Goal: Check status: Check status

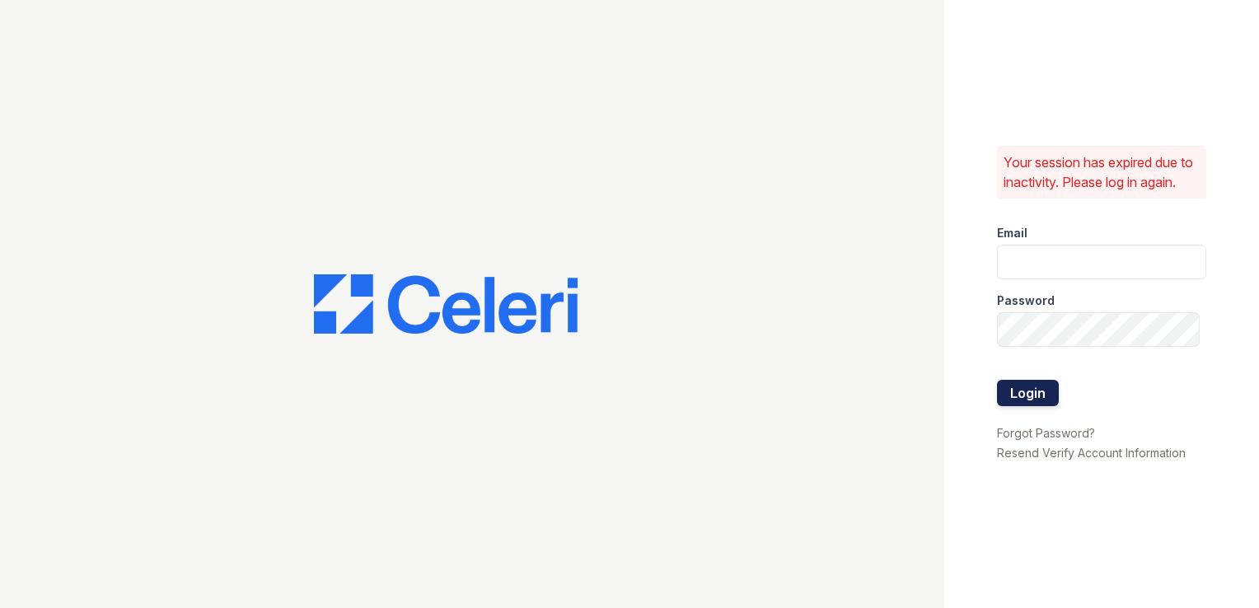
type input "wimbledon.pm@cafmanagement.com"
click at [1029, 392] on button "Login" at bounding box center [1028, 393] width 62 height 26
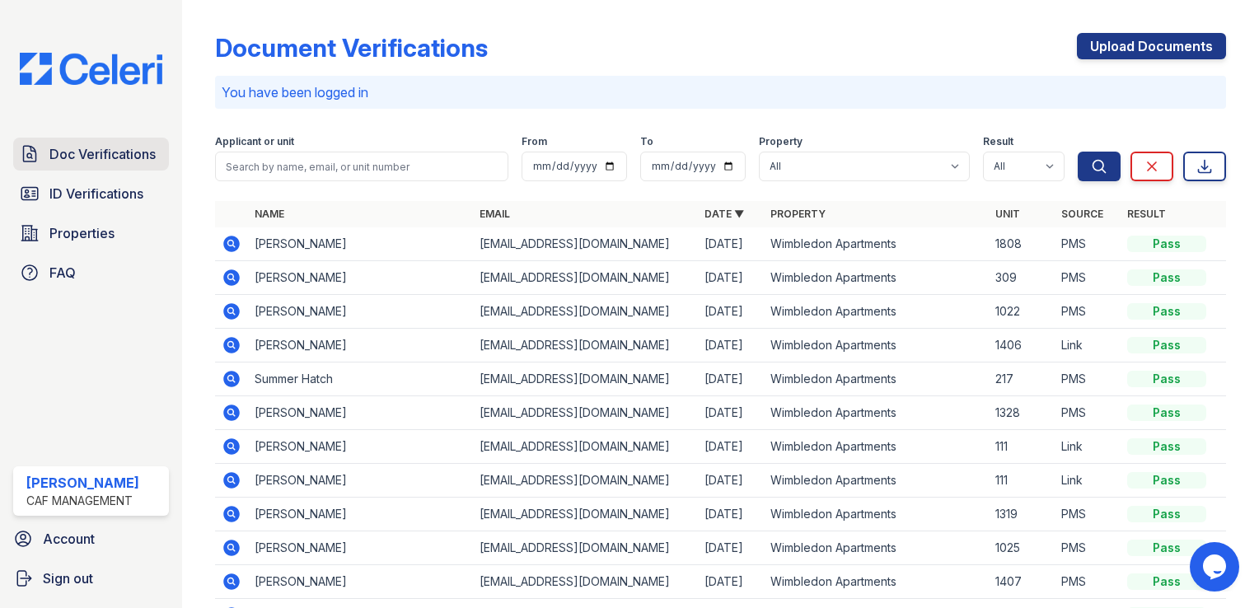
click at [112, 157] on span "Doc Verifications" at bounding box center [102, 154] width 106 height 20
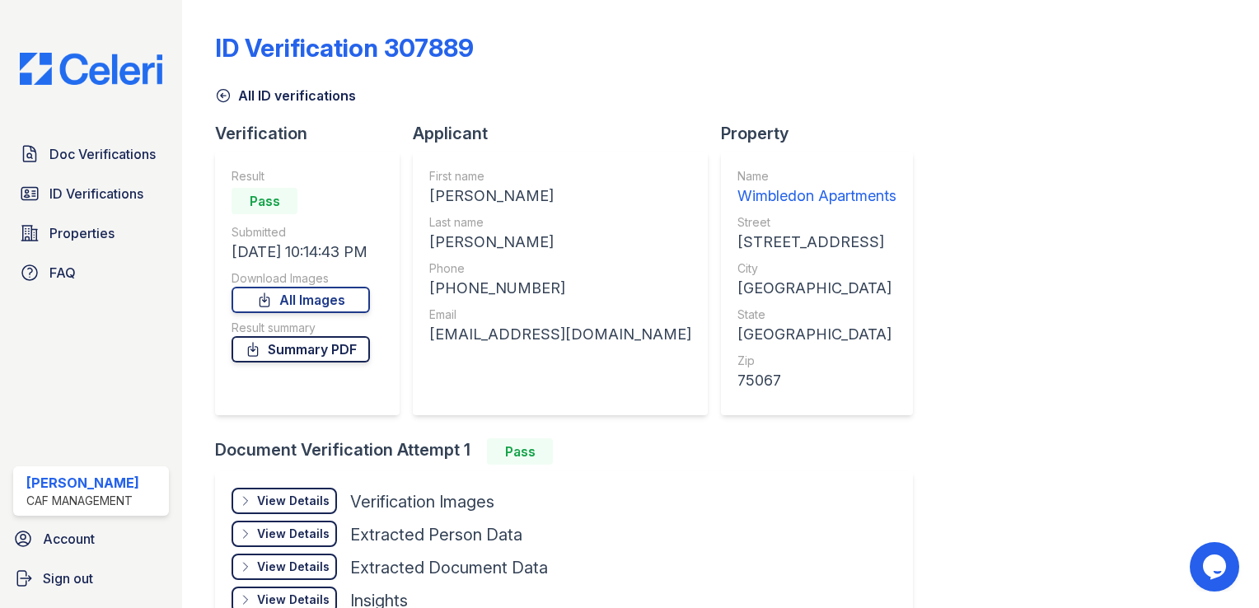
click at [323, 360] on link "Summary PDF" at bounding box center [301, 349] width 138 height 26
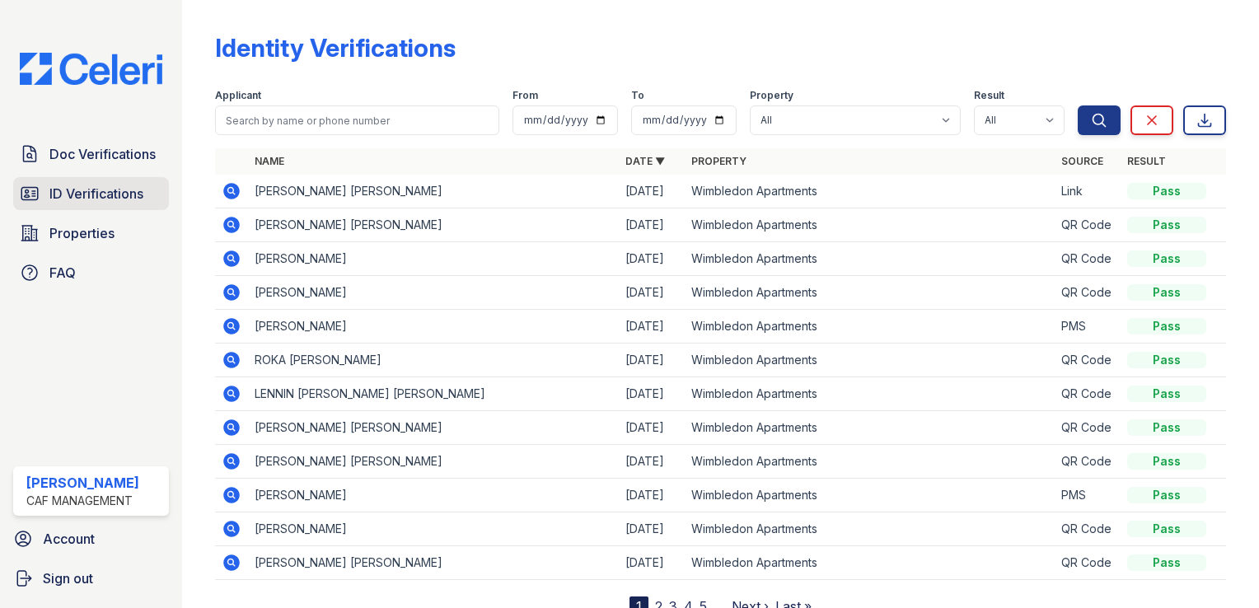
click at [91, 199] on span "ID Verifications" at bounding box center [96, 194] width 94 height 20
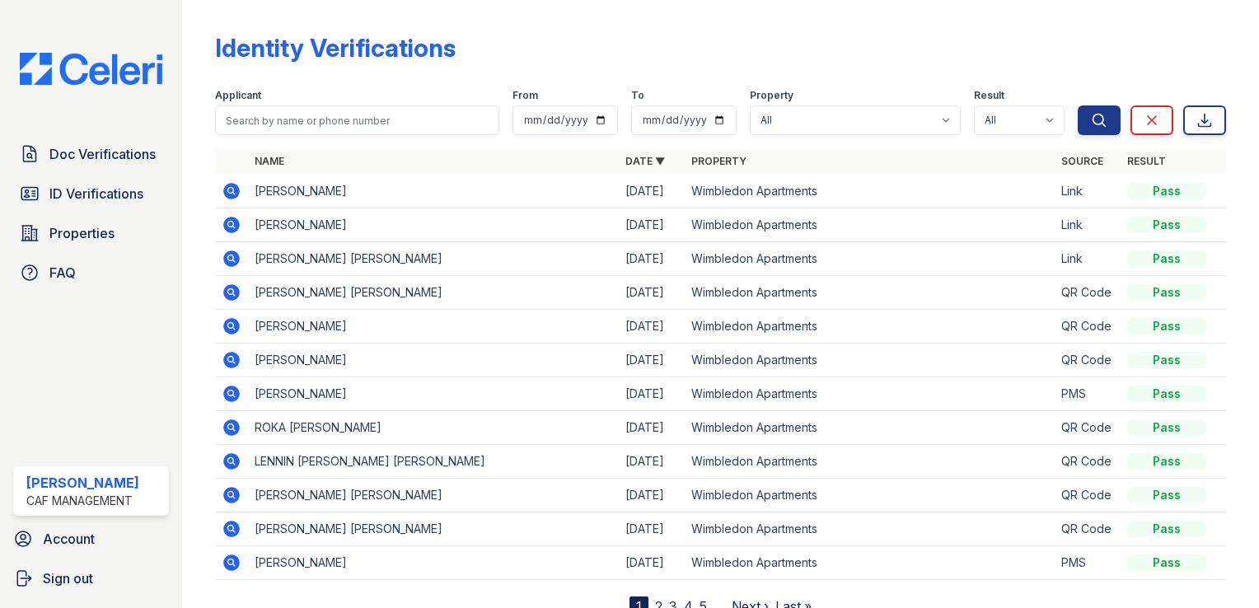
click at [224, 189] on icon at bounding box center [231, 191] width 16 height 16
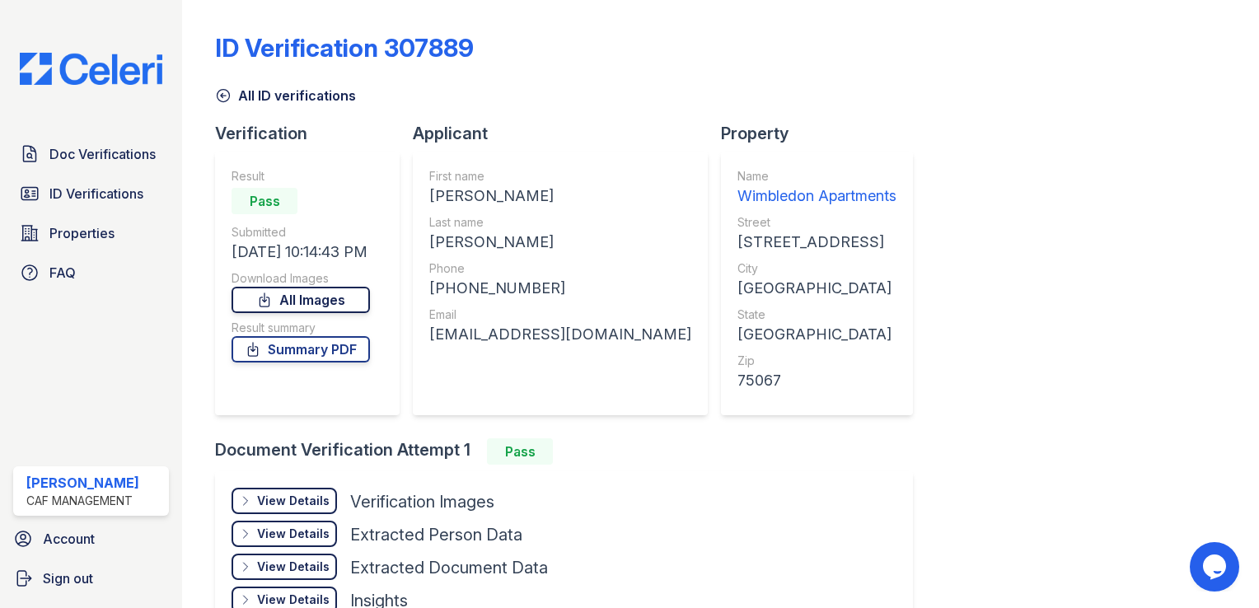
click at [321, 298] on link "All Images" at bounding box center [301, 300] width 138 height 26
click at [98, 197] on span "ID Verifications" at bounding box center [96, 194] width 94 height 20
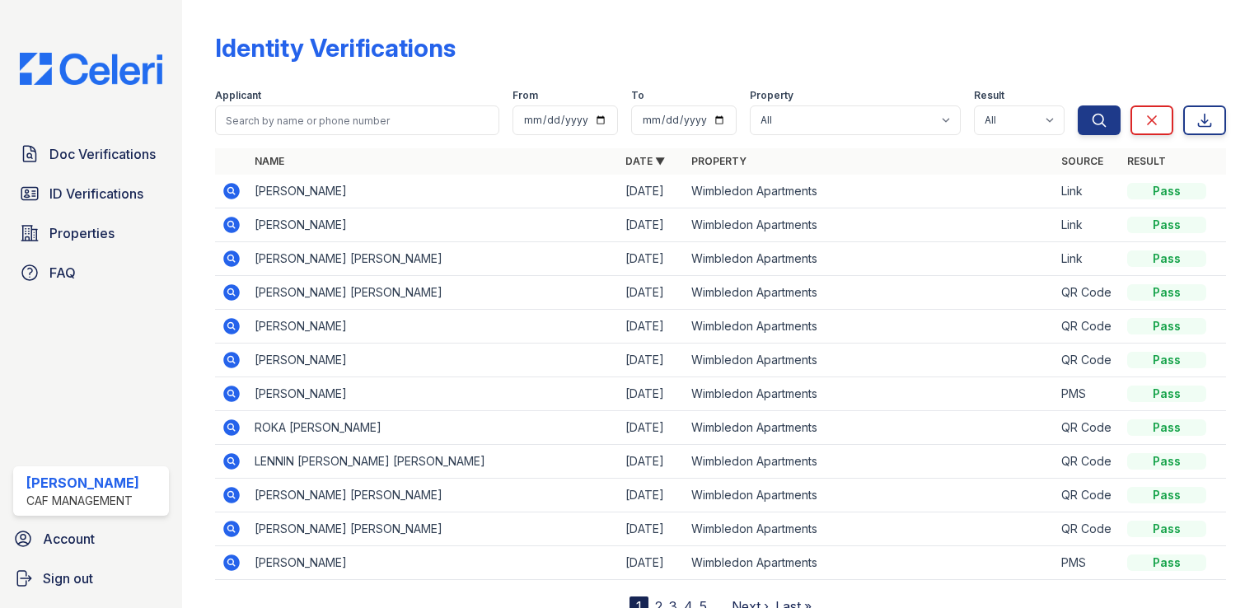
click at [230, 223] on icon at bounding box center [230, 224] width 4 height 4
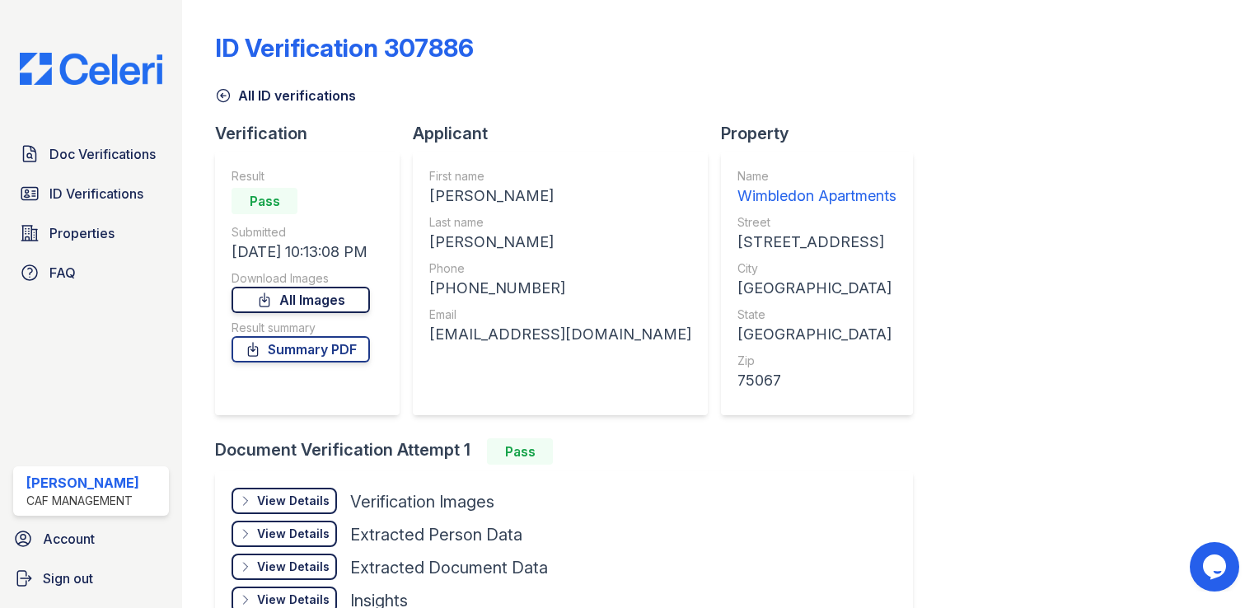
click at [334, 297] on link "All Images" at bounding box center [301, 300] width 138 height 26
click at [101, 189] on span "ID Verifications" at bounding box center [96, 194] width 94 height 20
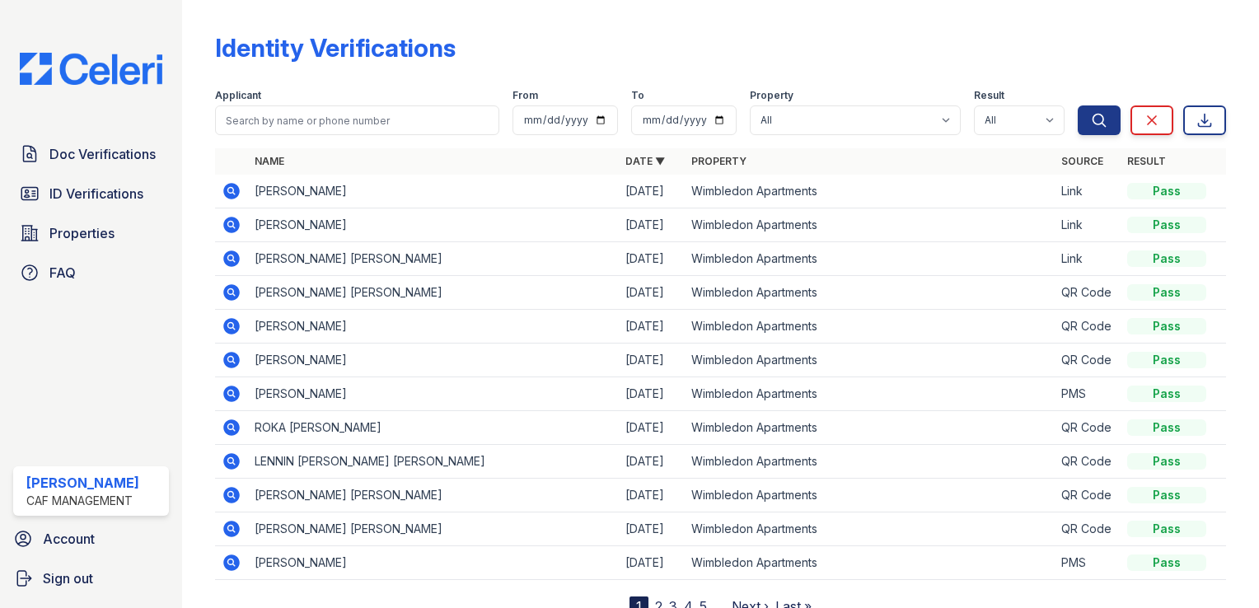
click at [227, 257] on icon at bounding box center [232, 259] width 20 height 20
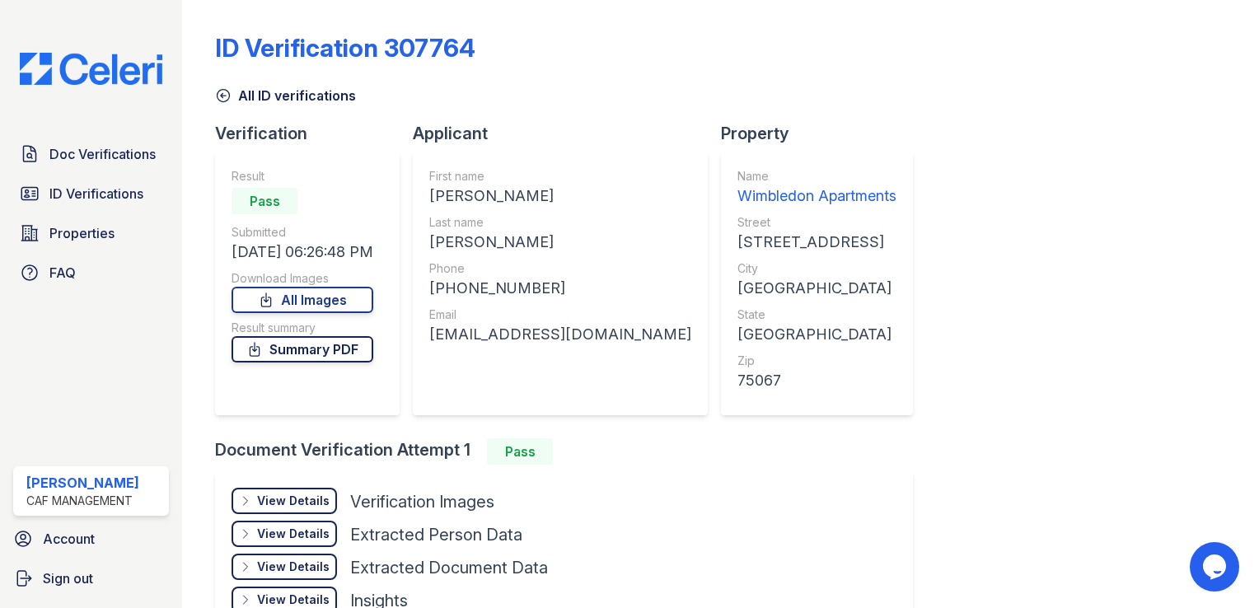
click at [345, 348] on link "Summary PDF" at bounding box center [303, 349] width 142 height 26
click at [312, 295] on link "All Images" at bounding box center [303, 300] width 142 height 26
click at [81, 163] on link "Doc Verifications" at bounding box center [91, 154] width 156 height 33
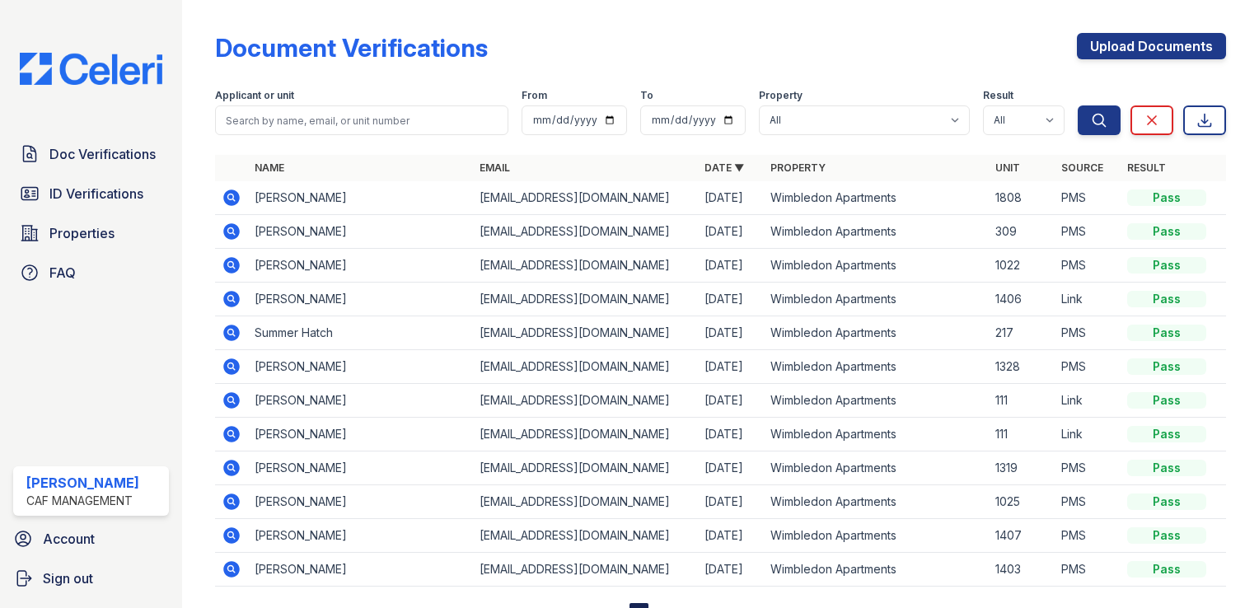
click at [226, 236] on icon at bounding box center [231, 231] width 16 height 16
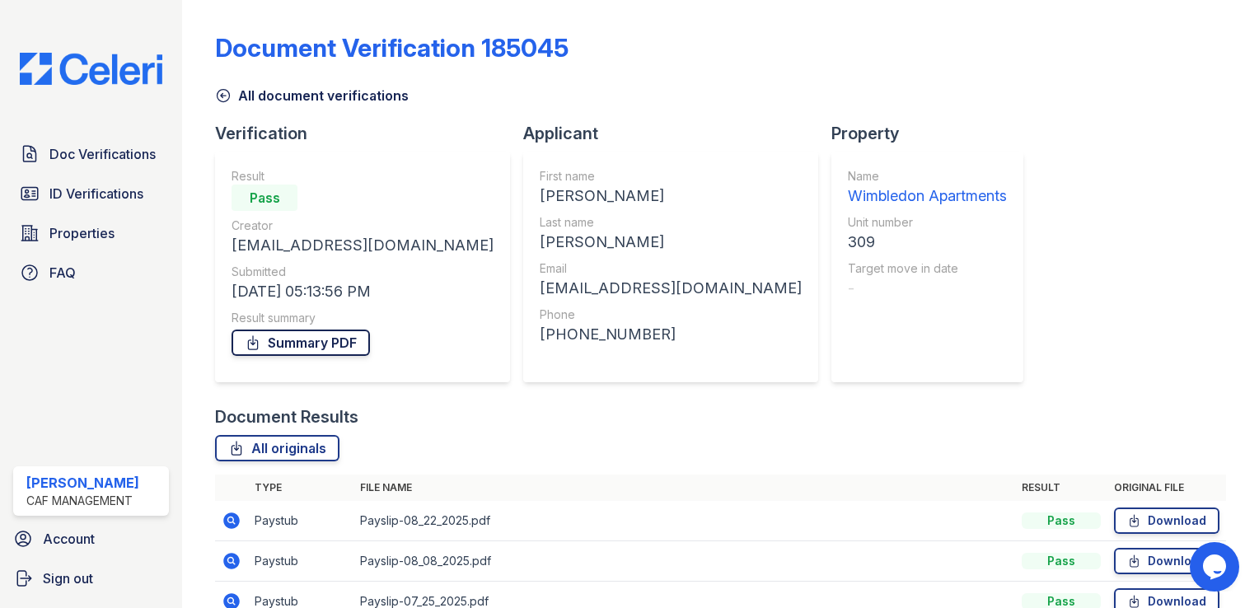
click at [300, 333] on link "Summary PDF" at bounding box center [301, 343] width 138 height 26
click at [92, 193] on span "ID Verifications" at bounding box center [96, 194] width 94 height 20
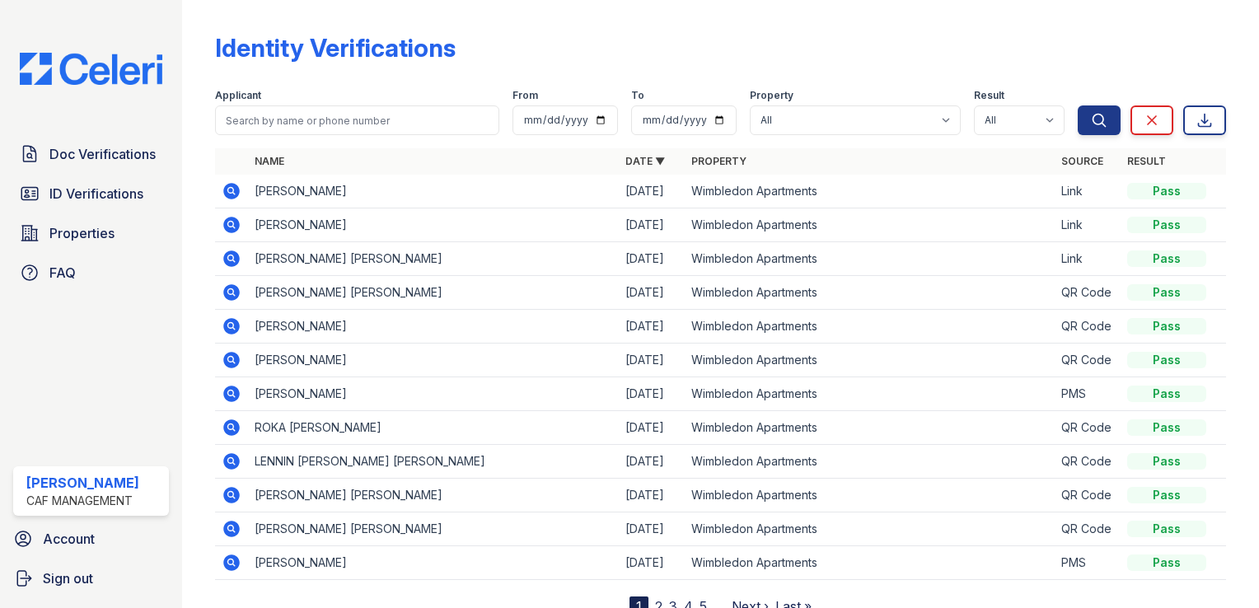
click at [233, 563] on icon at bounding box center [232, 563] width 20 height 20
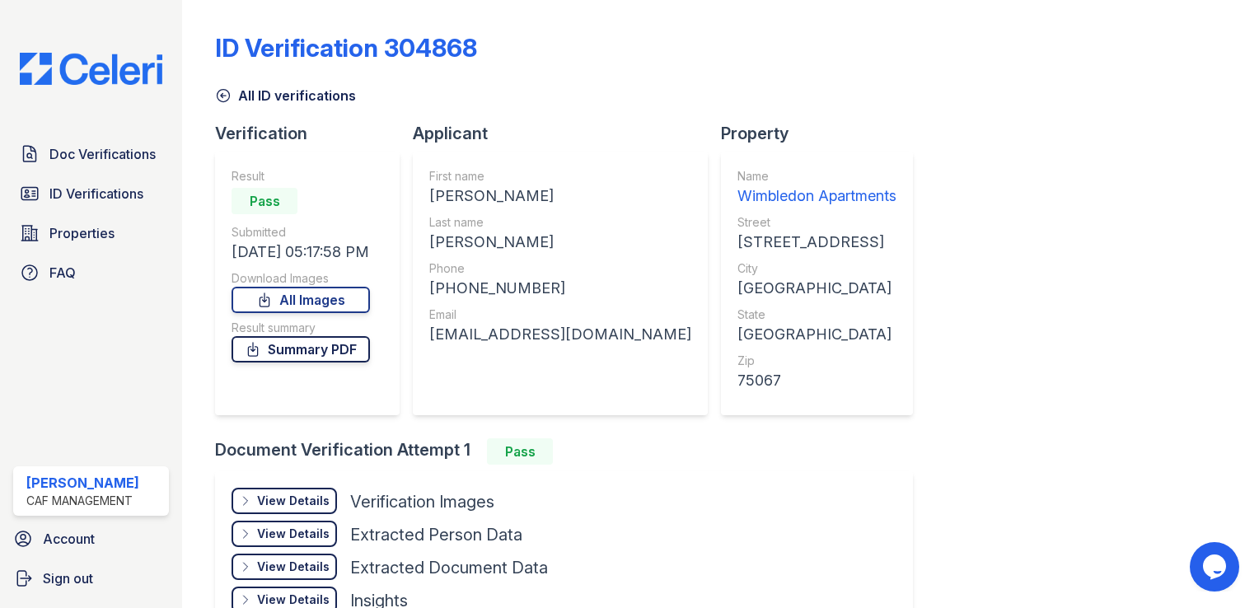
click at [313, 345] on link "Summary PDF" at bounding box center [301, 349] width 138 height 26
click at [320, 296] on link "All Images" at bounding box center [301, 300] width 138 height 26
